Goal: Information Seeking & Learning: Learn about a topic

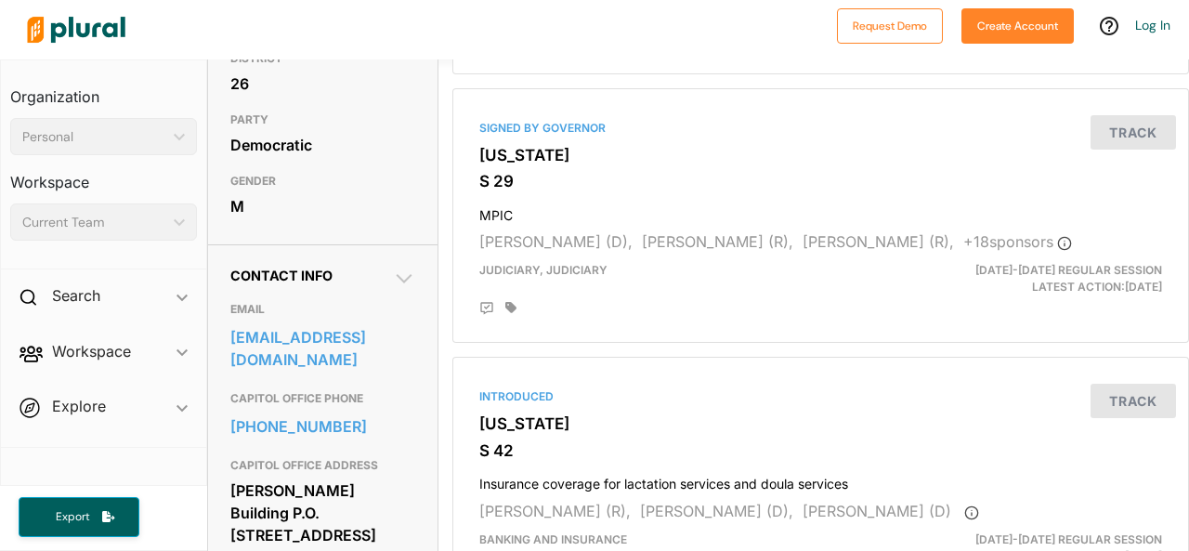
scroll to position [567, 0]
